Goal: Task Accomplishment & Management: Use online tool/utility

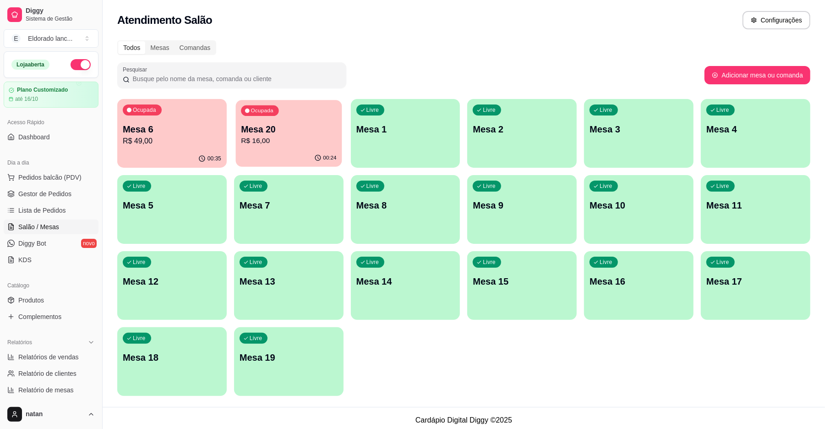
click at [262, 153] on div "00:24" at bounding box center [288, 157] width 106 height 17
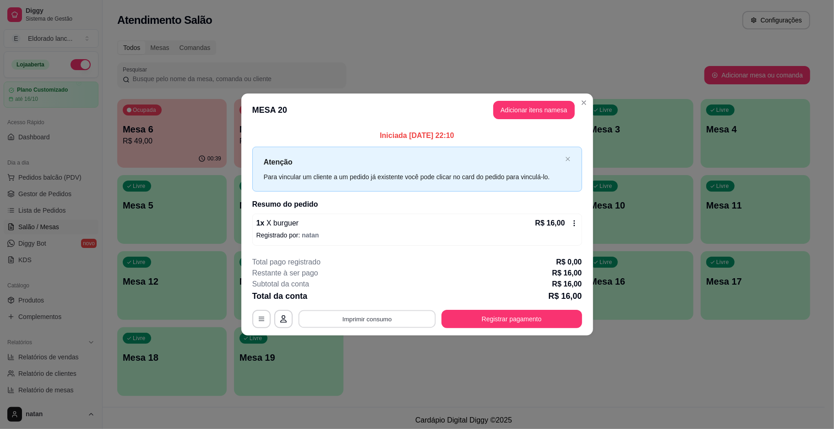
click at [410, 314] on button "Imprimir consumo" at bounding box center [366, 319] width 137 height 18
click at [385, 299] on button "IMPRESSORA" at bounding box center [369, 297] width 64 height 14
click at [564, 309] on div "**********" at bounding box center [417, 291] width 330 height 71
click at [557, 313] on button "Registrar pagamento" at bounding box center [511, 319] width 136 height 18
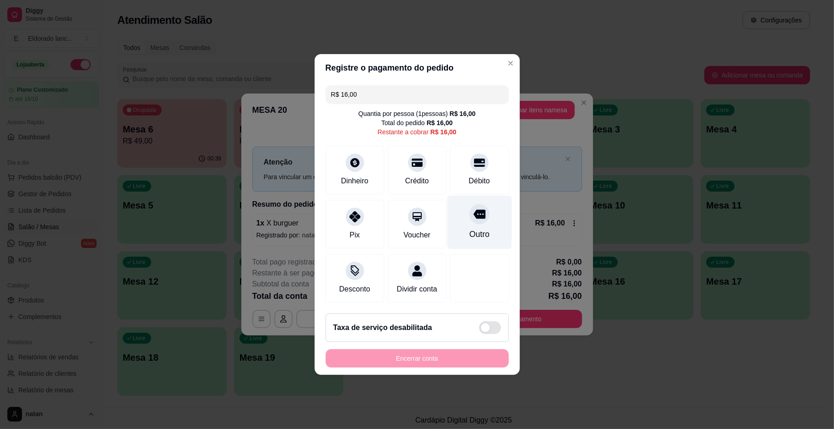
click at [475, 208] on icon at bounding box center [479, 214] width 12 height 12
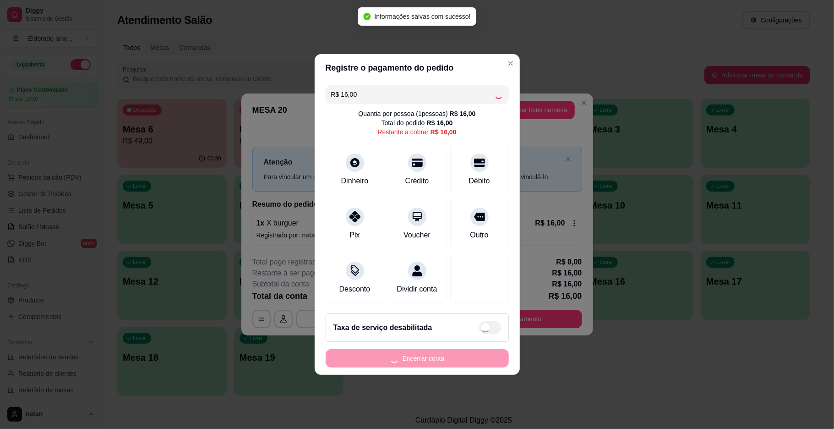
type input "R$ 0,00"
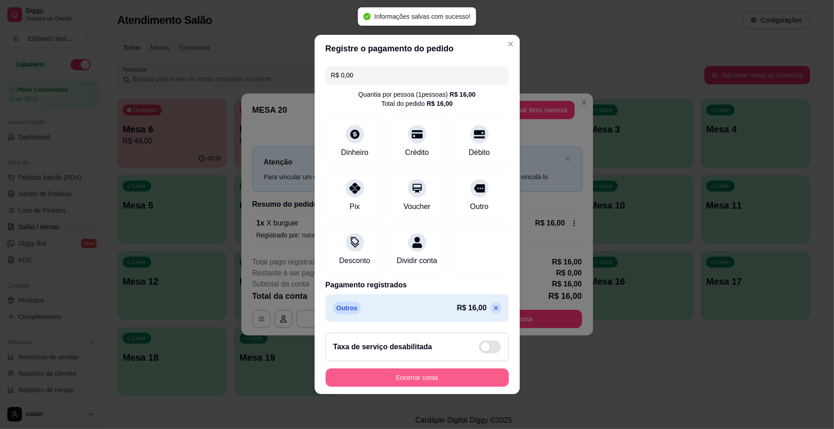
click at [424, 381] on button "Encerrar conta" at bounding box center [417, 377] width 183 height 18
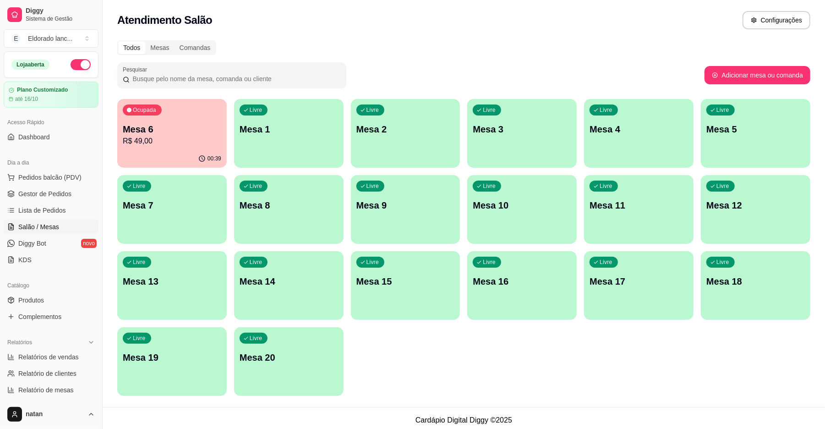
click at [202, 130] on p "Mesa 6" at bounding box center [172, 129] width 98 height 13
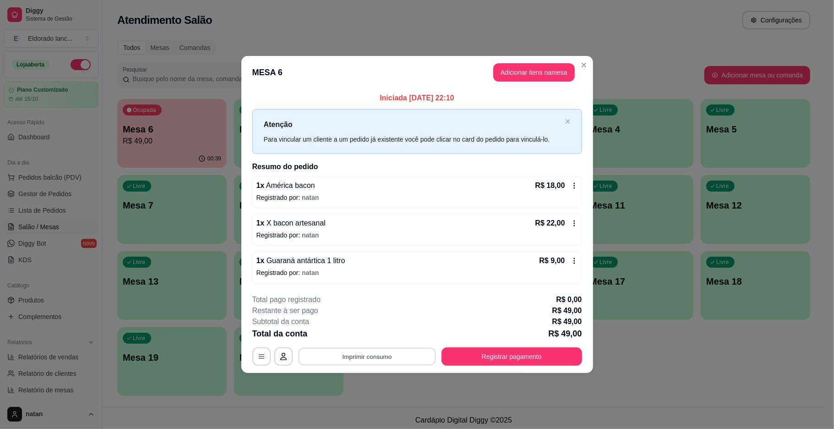
click at [361, 363] on button "Imprimir consumo" at bounding box center [366, 356] width 137 height 18
click at [363, 336] on button "IMPRESSORA" at bounding box center [370, 335] width 66 height 15
click at [493, 359] on button "Registrar pagamento" at bounding box center [511, 356] width 141 height 18
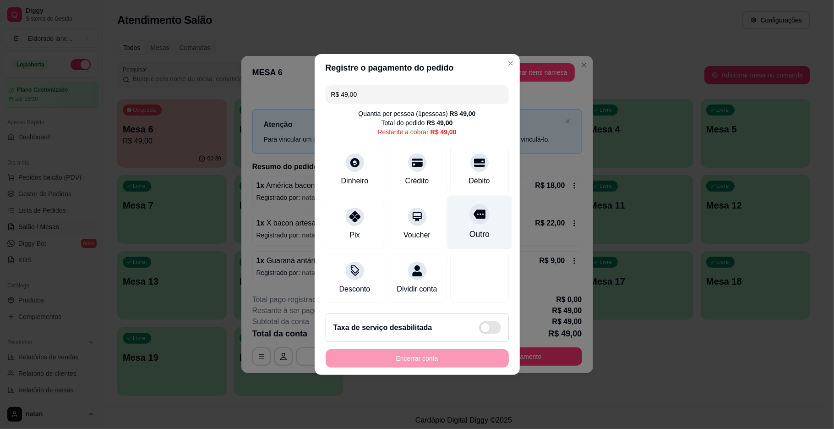
click at [473, 210] on icon at bounding box center [479, 214] width 12 height 9
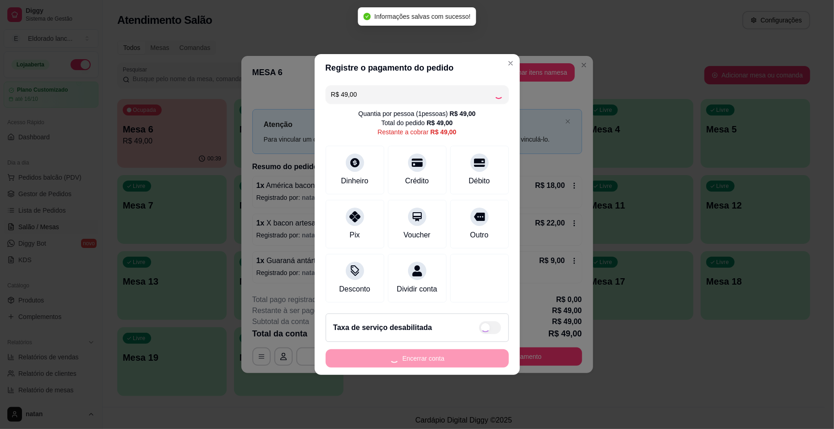
type input "R$ 0,00"
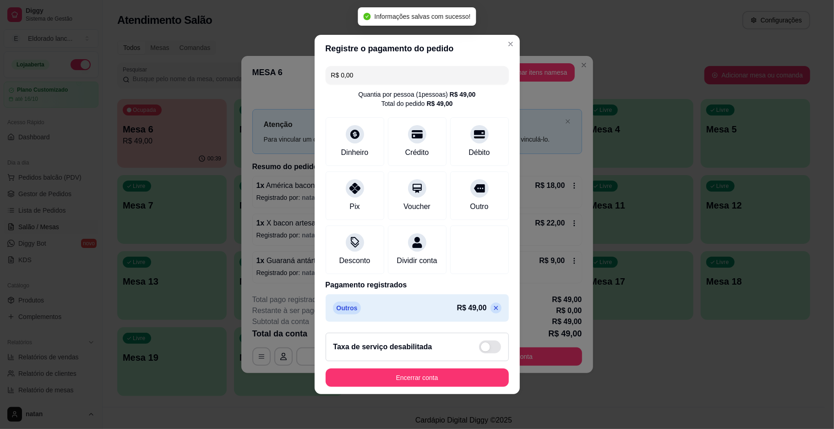
drag, startPoint x: 448, startPoint y: 368, endPoint x: 453, endPoint y: 382, distance: 14.6
click at [453, 382] on footer "Taxa de serviço desabilitada Encerrar conta" at bounding box center [417, 359] width 205 height 69
click at [453, 382] on button "Encerrar conta" at bounding box center [417, 378] width 178 height 18
